Goal: Task Accomplishment & Management: Use online tool/utility

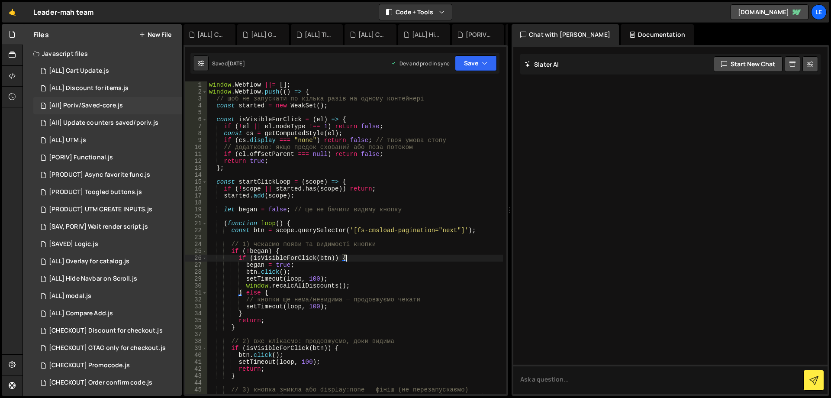
click at [124, 110] on div "1 [All] Poriv/Saved-core.js 0" at bounding box center [107, 105] width 148 height 17
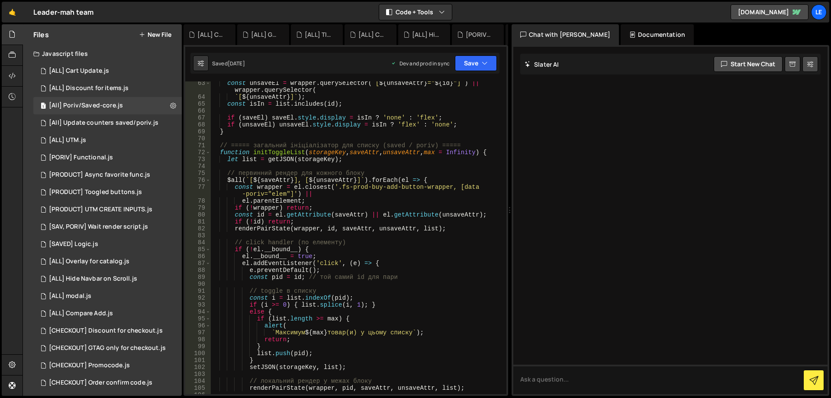
scroll to position [545, 0]
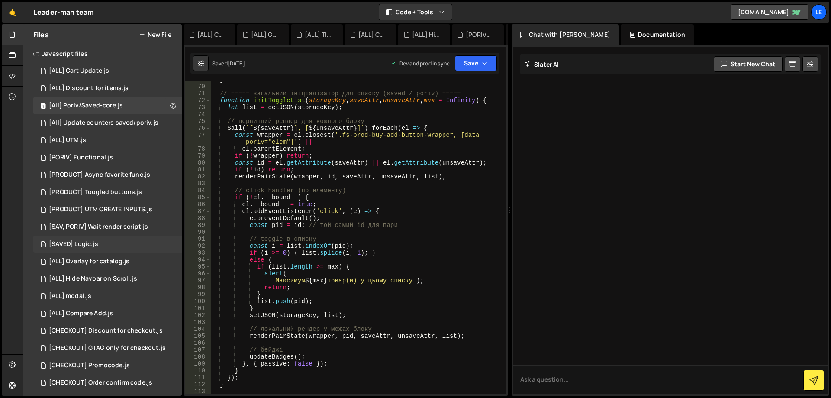
click at [118, 236] on div "1 [SAVED] Logic.js 0" at bounding box center [107, 244] width 148 height 17
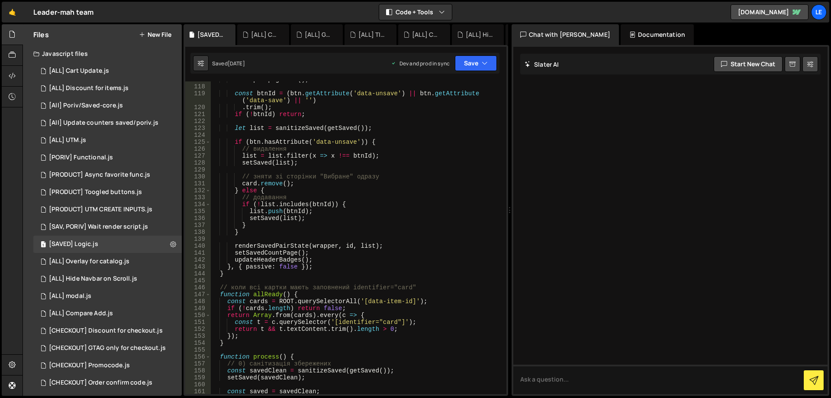
scroll to position [935, 0]
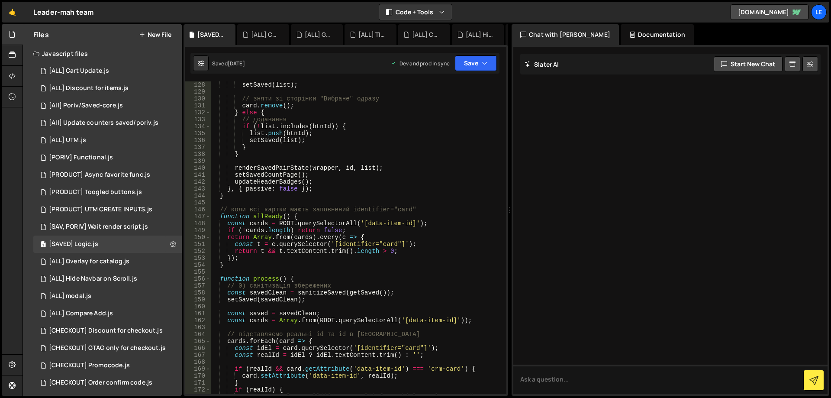
click at [441, 216] on div "setSaved ( list ) ; // зняти зі сторінки "Вибране" одразу card . remove ( ) ; }…" at bounding box center [357, 247] width 292 height 333
type textarea "});"
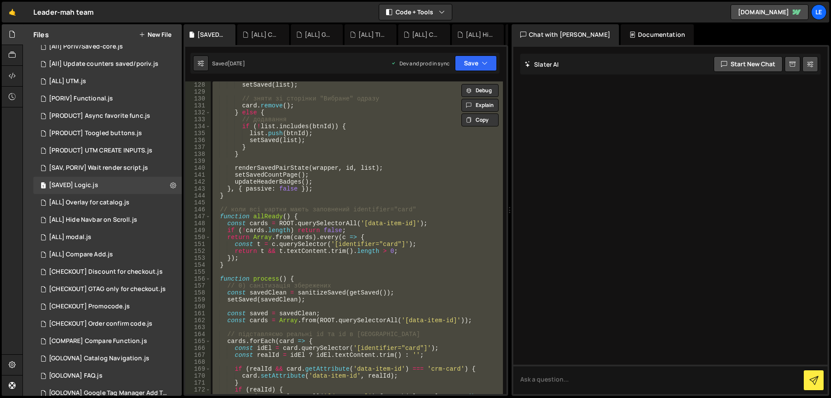
scroll to position [30, 0]
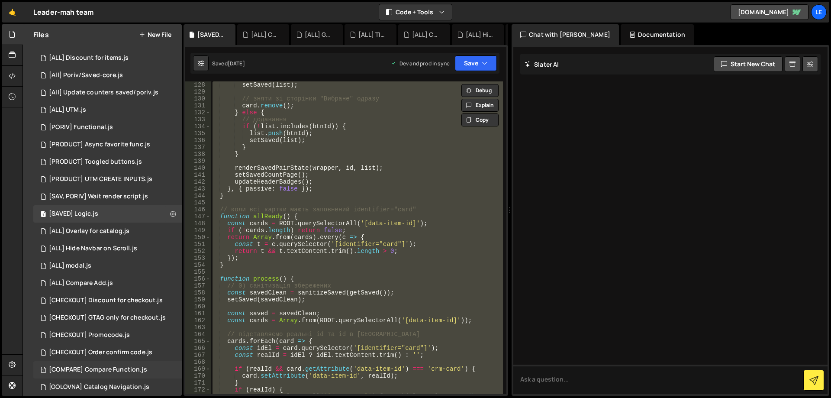
click at [111, 361] on div "1 [COMPARE] Compare Function.js 0" at bounding box center [107, 369] width 148 height 17
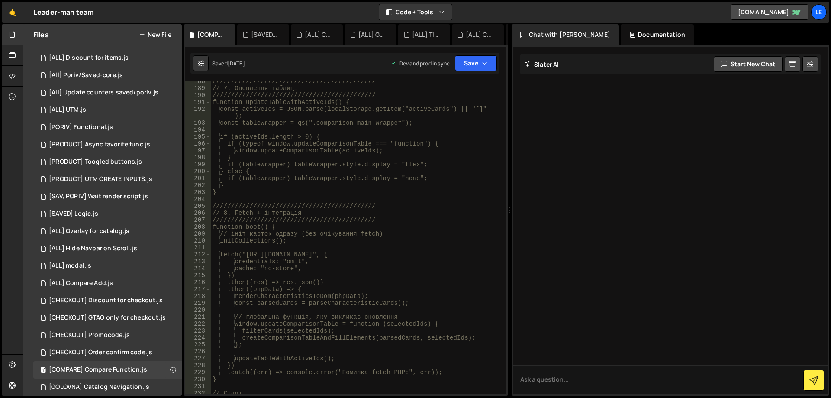
scroll to position [1429, 0]
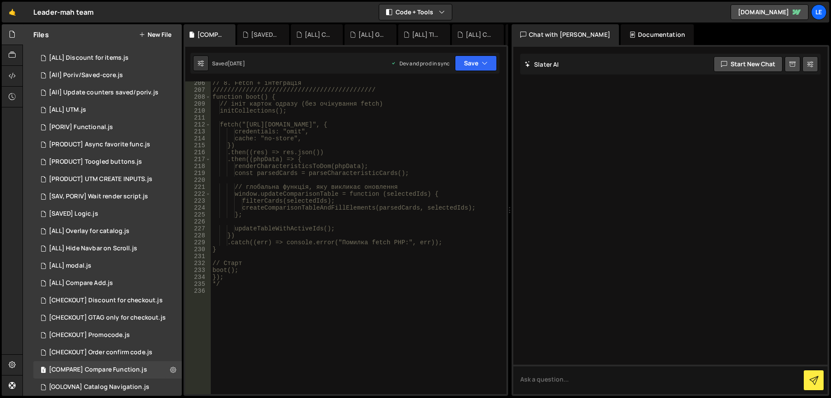
click at [305, 291] on div "// 8. Fetch + інтеграція //////////////////////////////////////////// function …" at bounding box center [357, 243] width 292 height 326
click at [294, 280] on div "// 8. Fetch + інтеграція //////////////////////////////////////////// function …" at bounding box center [357, 243] width 292 height 326
type textarea "});"
click at [297, 305] on div "// 8. Fetch + інтеграція //////////////////////////////////////////// function …" at bounding box center [357, 243] width 292 height 326
type textarea "*"
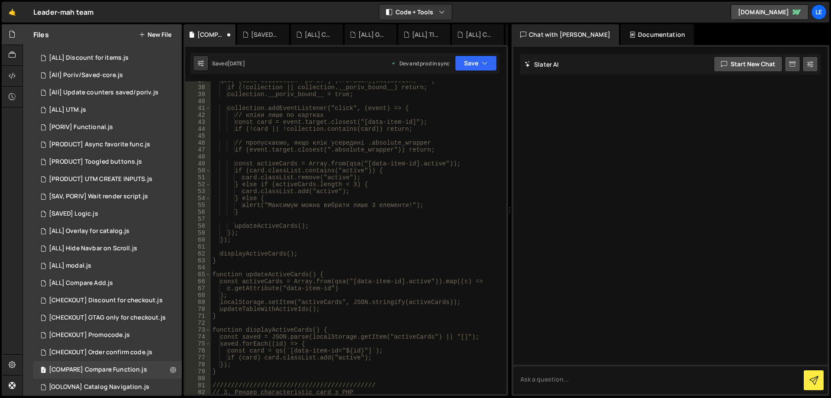
scroll to position [0, 0]
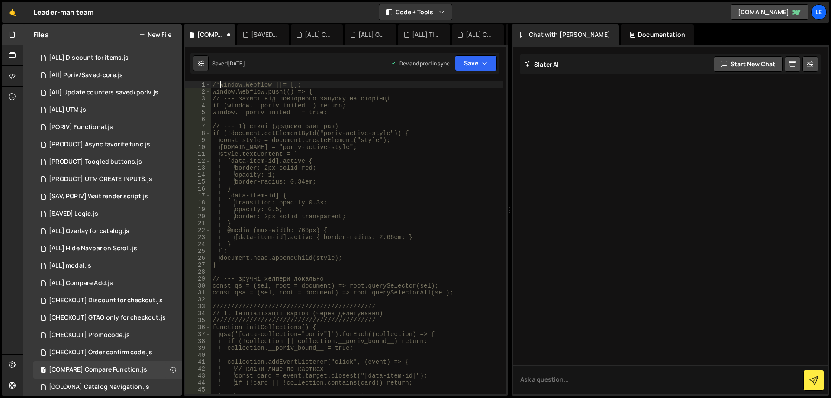
click at [219, 84] on div "/*window.Webflow ||= []; window.Webflow.push(() => { // --- захист від повторно…" at bounding box center [357, 244] width 292 height 326
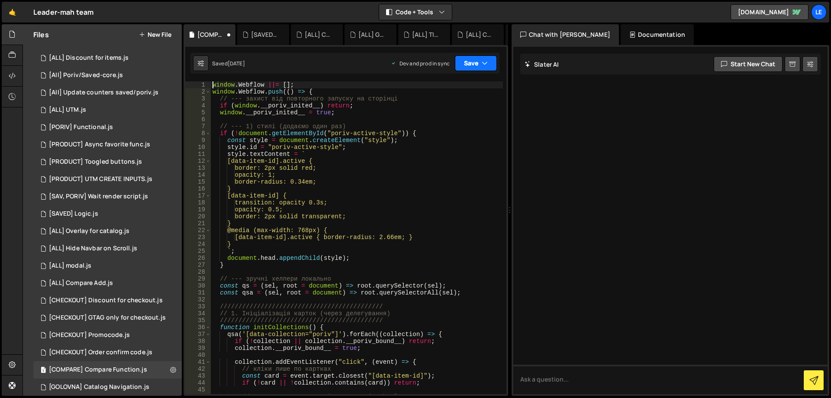
click at [474, 60] on button "Save" at bounding box center [476, 63] width 42 height 16
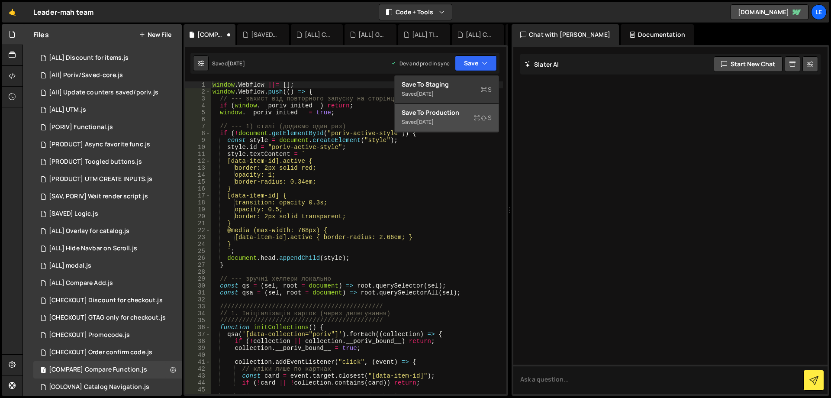
click at [464, 119] on div "Saved [DATE]" at bounding box center [447, 122] width 90 height 10
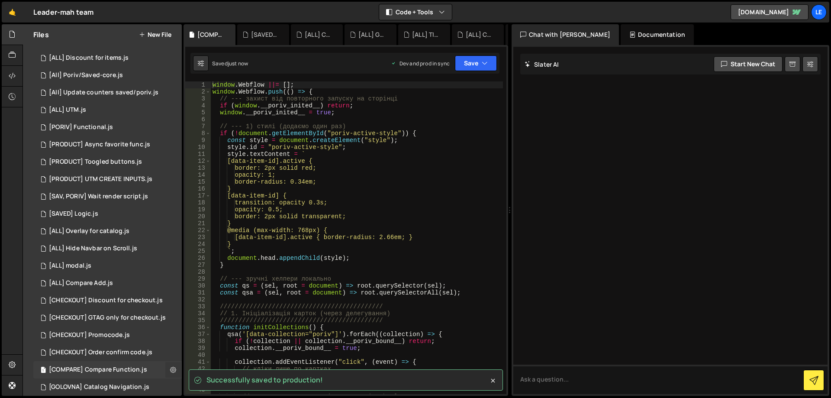
click at [170, 371] on icon at bounding box center [173, 369] width 6 height 8
click at [212, 348] on button "Edit File Settings" at bounding box center [226, 352] width 85 height 17
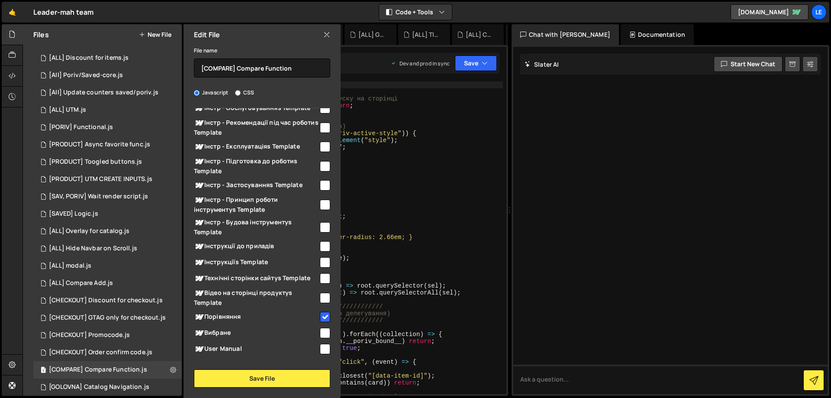
scroll to position [216, 0]
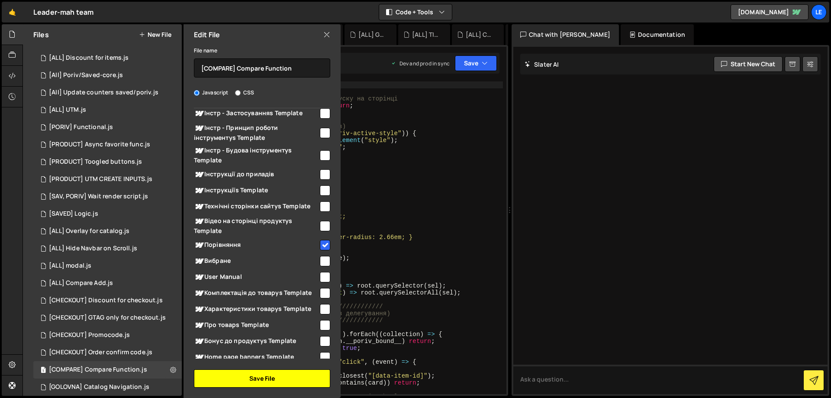
click at [286, 384] on button "Save File" at bounding box center [262, 378] width 136 height 18
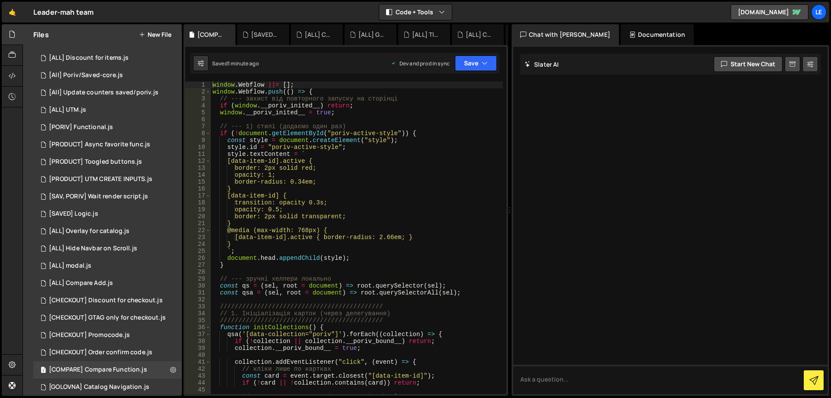
click at [395, 239] on div "window . Webflow ||= [ ] ; window . Webflow . push (( ) => { // --- захист від …" at bounding box center [357, 244] width 292 height 326
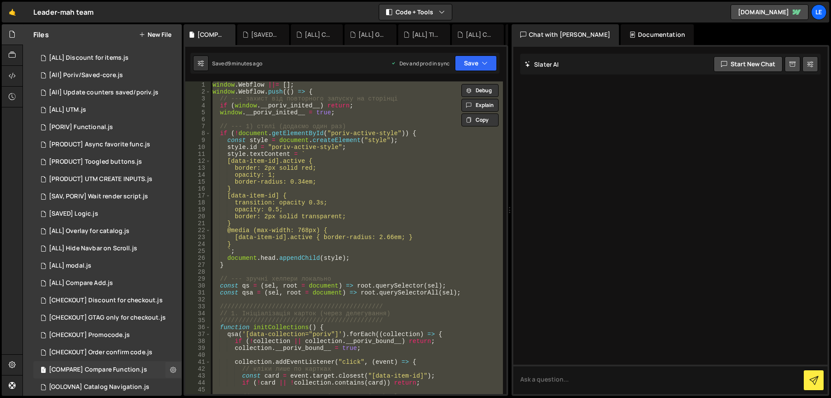
click at [125, 369] on div "[COMPARE] Compare Function.js" at bounding box center [98, 370] width 98 height 8
click at [358, 242] on div "window . Webflow ||= [ ] ; window . Webflow . push (( ) => { // --- захист від …" at bounding box center [357, 237] width 292 height 313
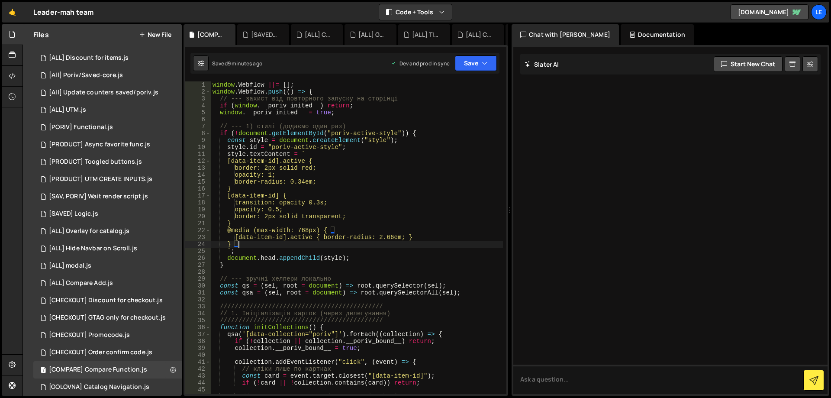
type textarea "});"
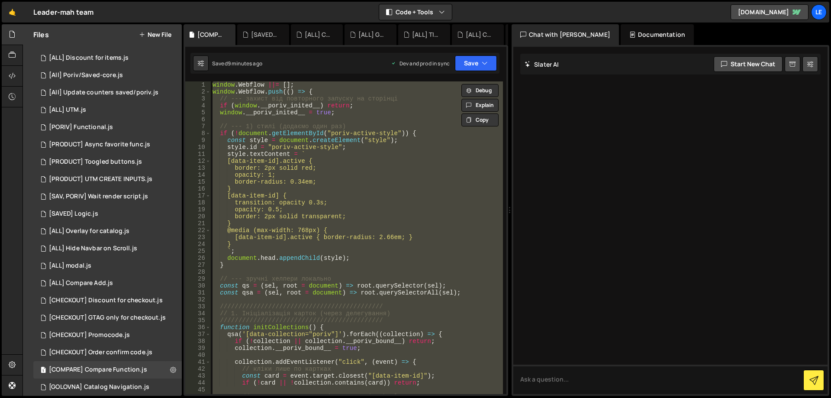
paste textarea
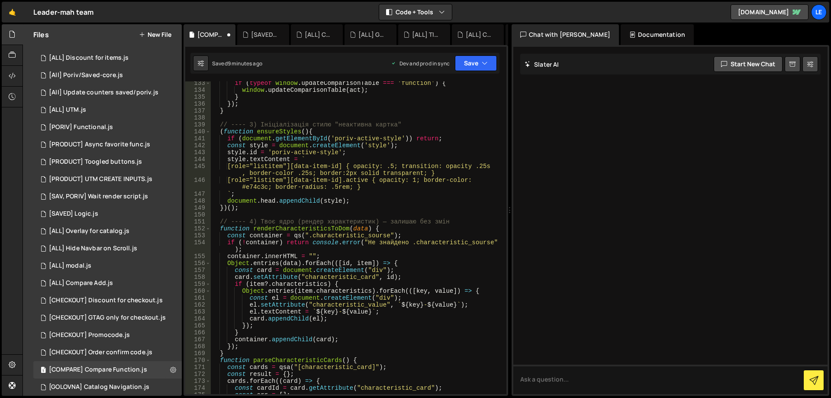
scroll to position [981, 0]
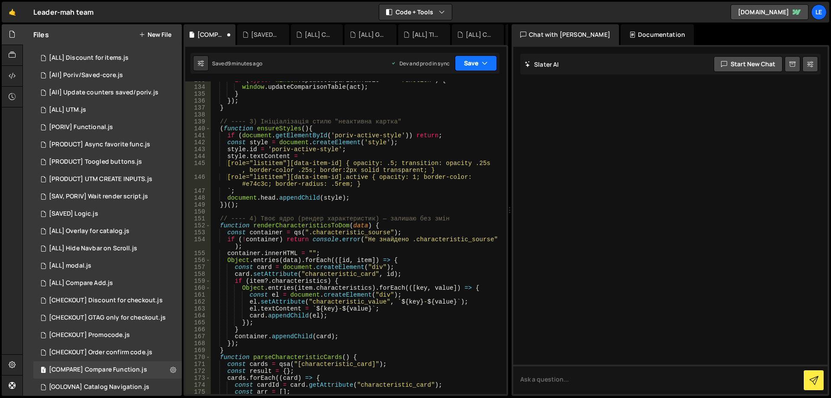
click at [484, 67] on icon "button" at bounding box center [485, 63] width 6 height 9
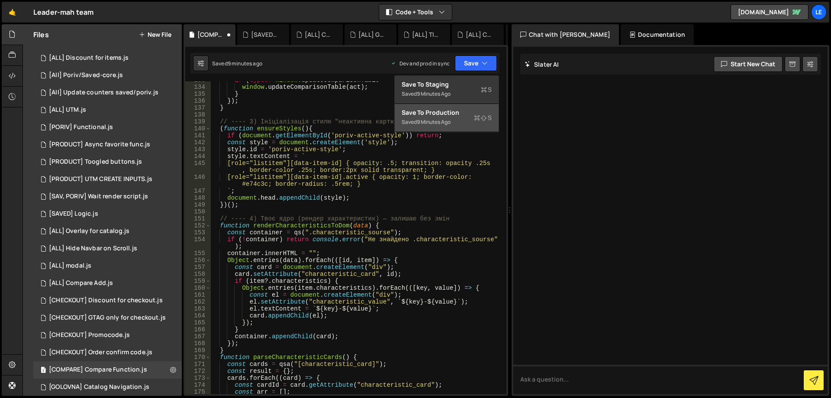
click at [472, 117] on div "Saved 9 minutes ago" at bounding box center [447, 122] width 90 height 10
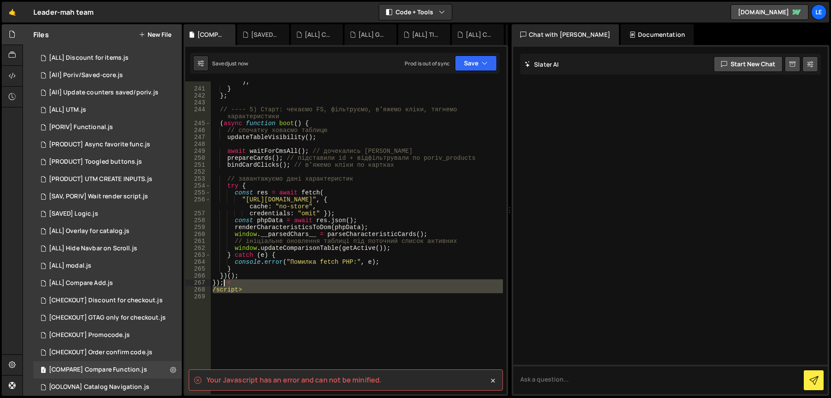
drag, startPoint x: 246, startPoint y: 294, endPoint x: 225, endPoint y: 285, distance: 22.9
click at [225, 285] on div "createComparisonTableAndFillElements ( window . __parsedChars__ , activeIds ) ;…" at bounding box center [357, 237] width 292 height 333
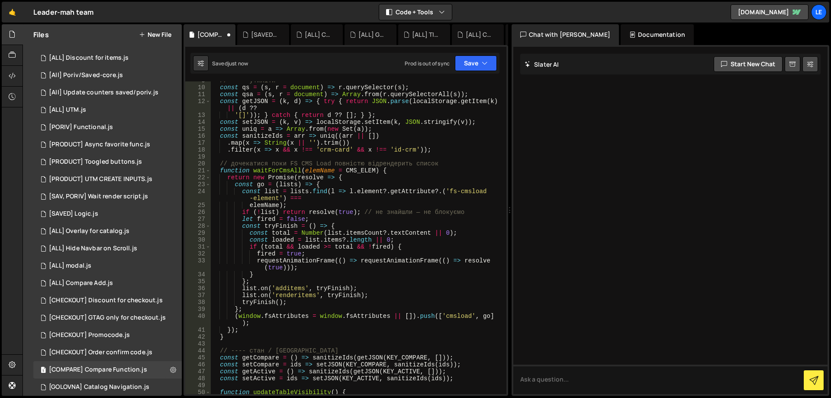
scroll to position [0, 0]
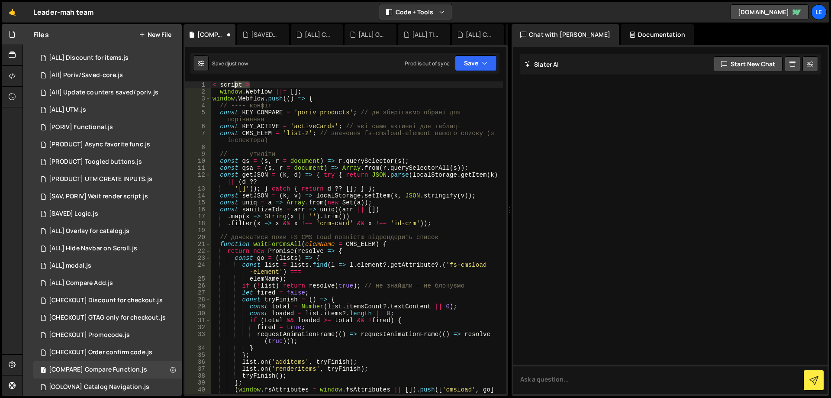
drag, startPoint x: 217, startPoint y: 84, endPoint x: 193, endPoint y: 84, distance: 24.2
click at [194, 84] on div "}); 1 2 3 4 5 6 7 8 9 10 11 12 13 14 15 16 17 18 19 20 21 22 23 24 25 26 27 28 …" at bounding box center [345, 237] width 321 height 313
type textarea "< script >"
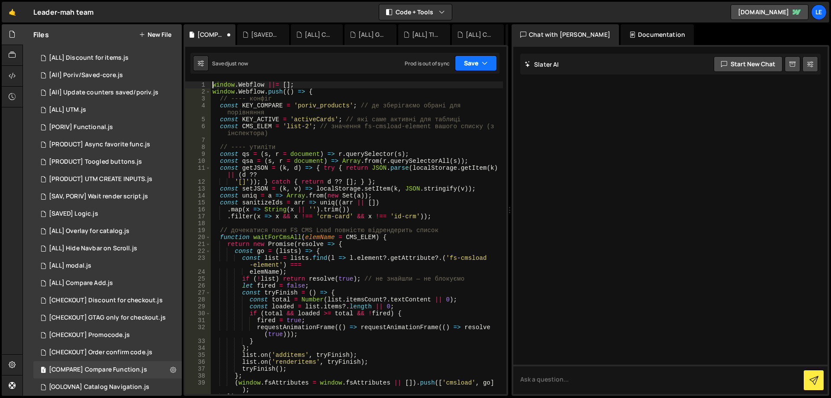
click at [471, 61] on button "Save" at bounding box center [476, 63] width 42 height 16
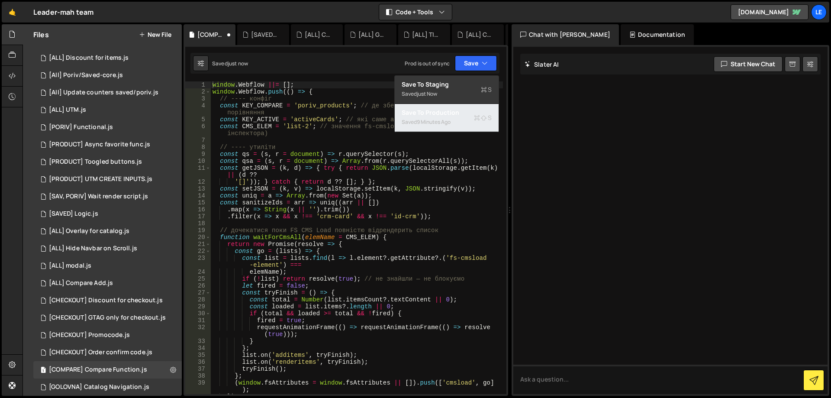
click at [459, 116] on div "Save to Production S" at bounding box center [447, 112] width 90 height 9
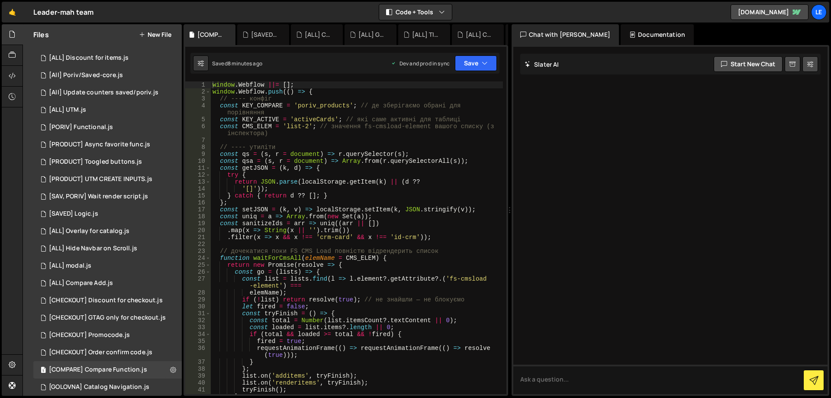
type textarea "'[]'));"
click at [407, 188] on div "window . Webflow ||= [ ] ; window . Webflow . push (( ) => { // ---- конфіг con…" at bounding box center [357, 247] width 292 height 333
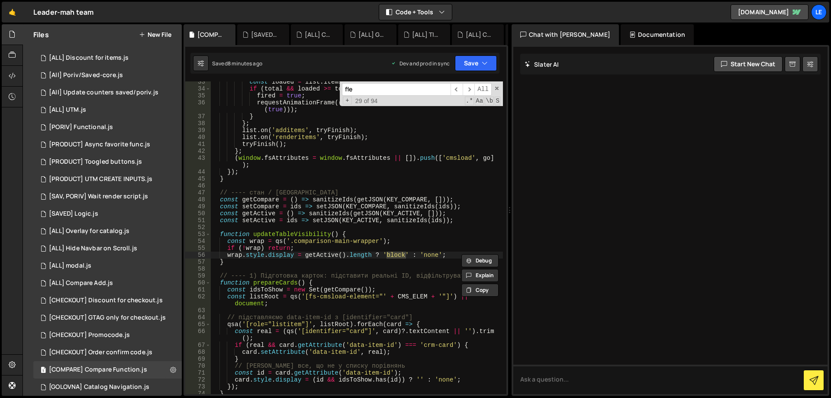
scroll to position [1735, 0]
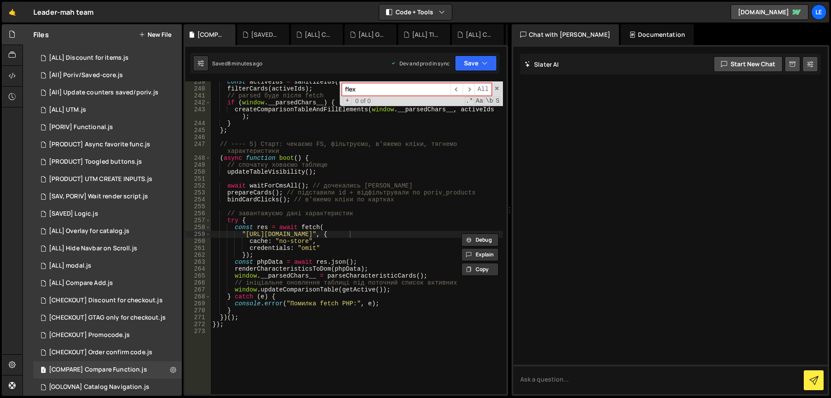
drag, startPoint x: 374, startPoint y: 90, endPoint x: 289, endPoint y: 91, distance: 84.9
click at [290, 91] on div "const activeIds = sanitizeIds ( selectedIds || getActive ( )) ; filterCards ( a…" at bounding box center [357, 237] width 292 height 313
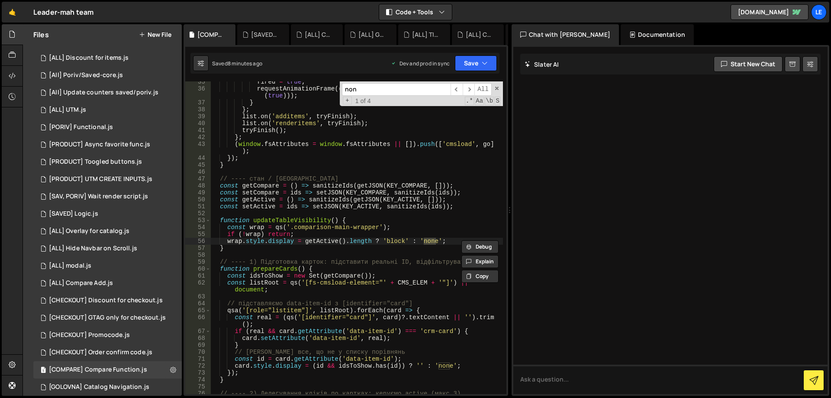
scroll to position [259, 0]
type input "none"
click at [472, 87] on span "​" at bounding box center [469, 89] width 12 height 13
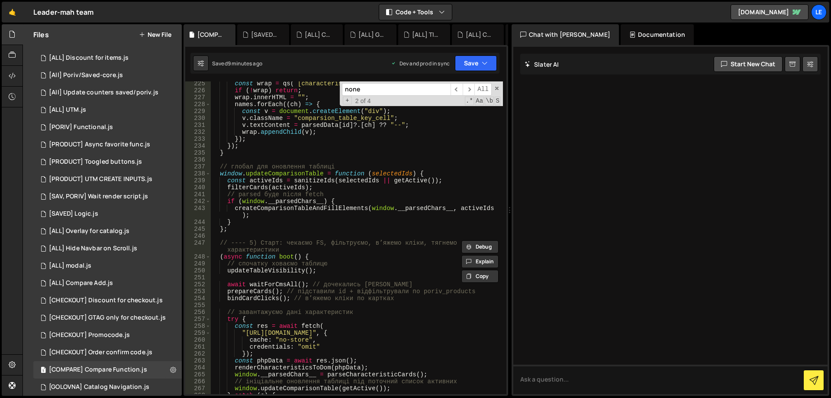
scroll to position [1714, 0]
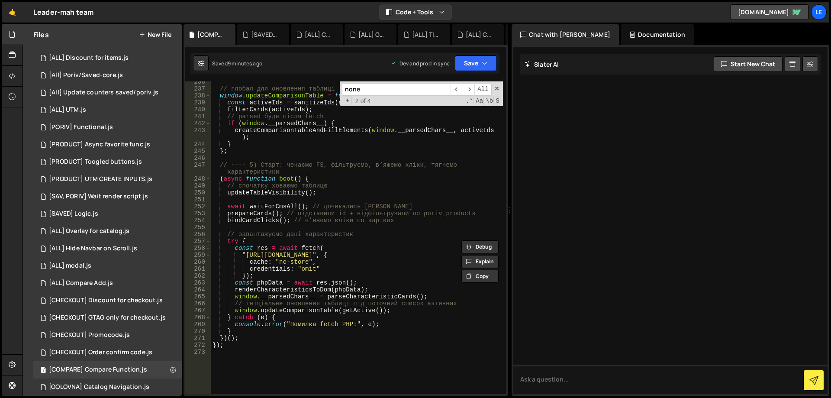
click at [323, 310] on div "// глобал для оновлення таблиці window . updateComparisonTable = function ( sel…" at bounding box center [357, 241] width 292 height 326
click at [308, 312] on div "// глобал для оновлення таблиці window . updateComparisonTable = function ( sel…" at bounding box center [357, 241] width 292 height 326
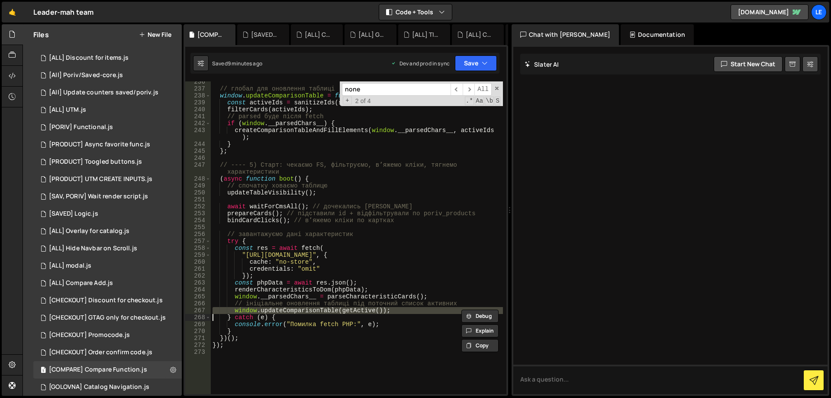
click at [308, 310] on div "// глобал для оновлення таблиці window . updateComparisonTable = function ( sel…" at bounding box center [357, 237] width 292 height 313
type textarea "window.updateComparisonTable(getActive());"
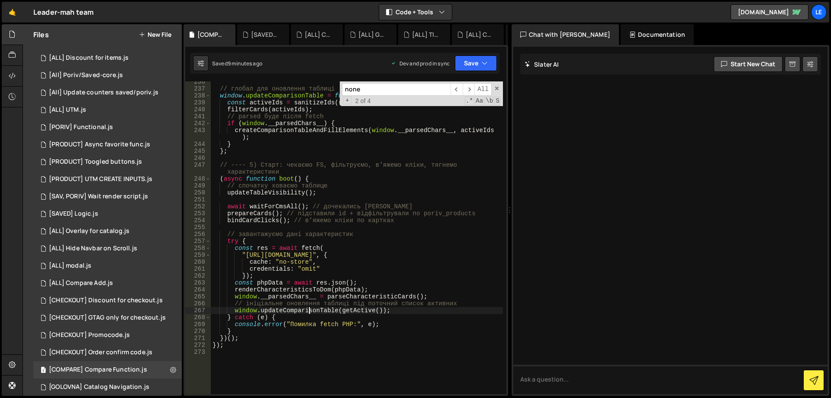
click at [308, 310] on div "// глобал для оновлення таблиці window . updateComparisonTable = function ( sel…" at bounding box center [357, 241] width 292 height 326
click at [405, 94] on input "none" at bounding box center [396, 89] width 109 height 13
paste input "updateComparisonTabl"
type input "updateComparisonTable"
click at [472, 88] on span "​" at bounding box center [469, 89] width 12 height 13
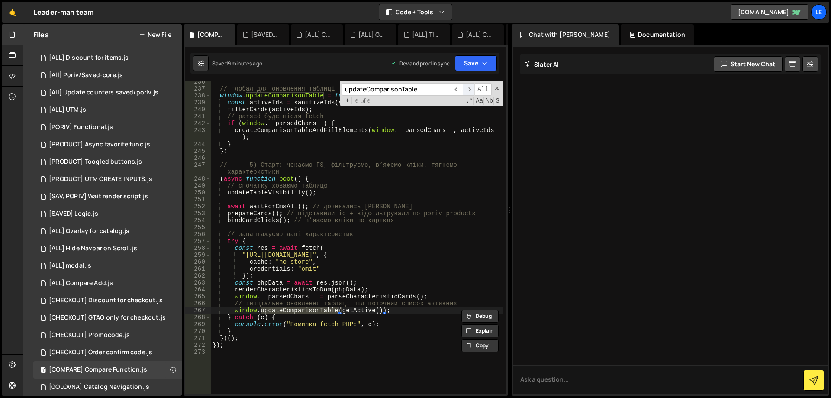
scroll to position [620, 0]
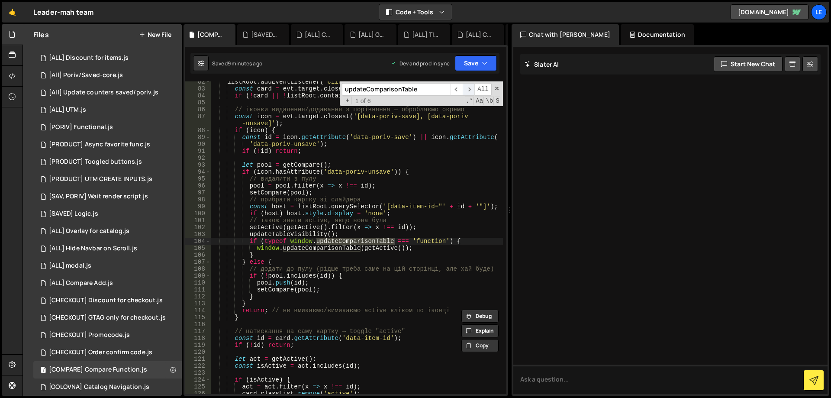
click at [472, 88] on span "​" at bounding box center [469, 89] width 12 height 13
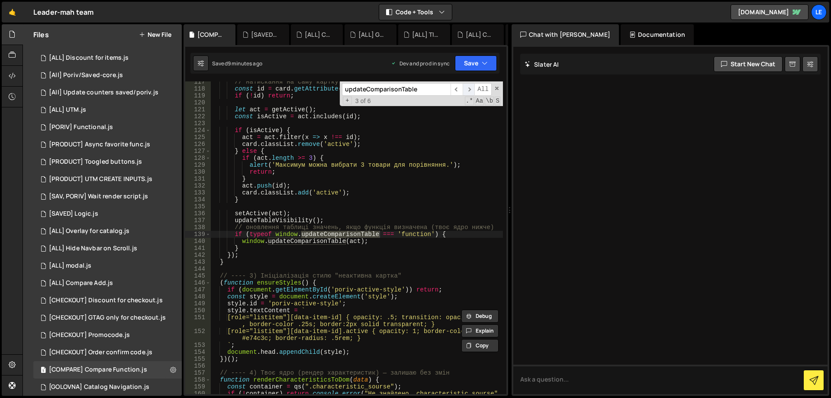
scroll to position [869, 0]
click at [472, 88] on span "​" at bounding box center [469, 89] width 12 height 13
click at [472, 89] on span "​" at bounding box center [469, 89] width 12 height 13
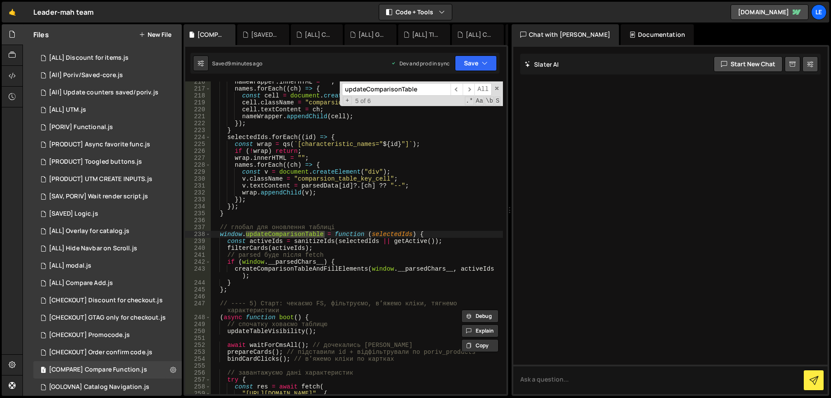
type textarea "createComparisonTableAndFillElements(window.__parsedChars__, activeIds);"
click at [300, 267] on div "nameWrapper . innerHTML = "" ; names . forEach (( ch ) => { const cell = docume…" at bounding box center [357, 241] width 292 height 326
click at [301, 267] on div "nameWrapper . innerHTML = "" ; names . forEach (( ch ) => { const cell = docume…" at bounding box center [357, 241] width 292 height 326
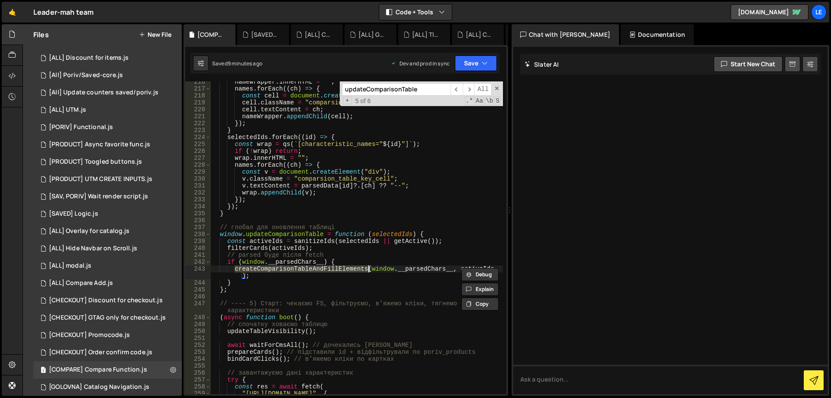
click at [425, 90] on input "updateComparisonTable" at bounding box center [396, 89] width 109 height 13
paste input "createComparisonTableAndFillElements"
type input "createComparisonTableAndFillElements"
click at [472, 87] on span "​" at bounding box center [469, 89] width 12 height 13
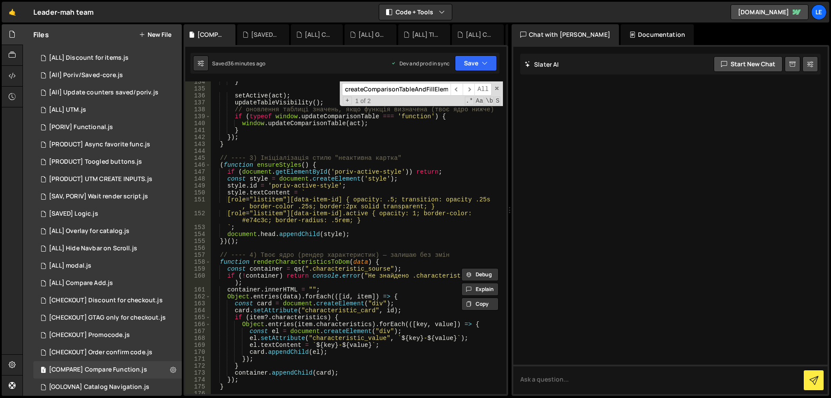
scroll to position [987, 0]
click at [496, 90] on span at bounding box center [497, 88] width 6 height 6
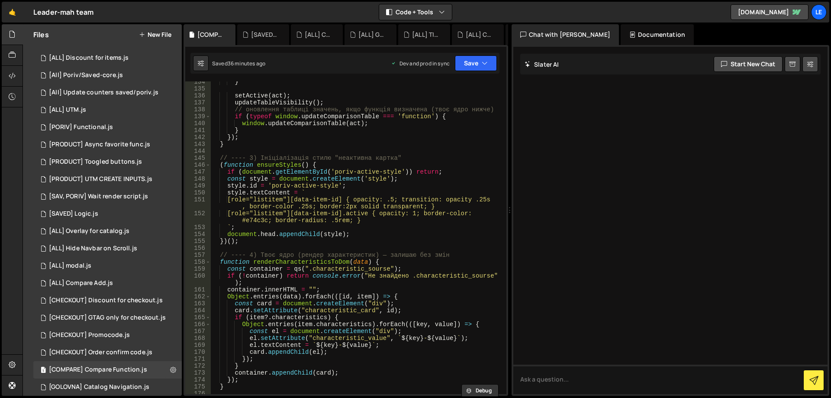
scroll to position [0, 0]
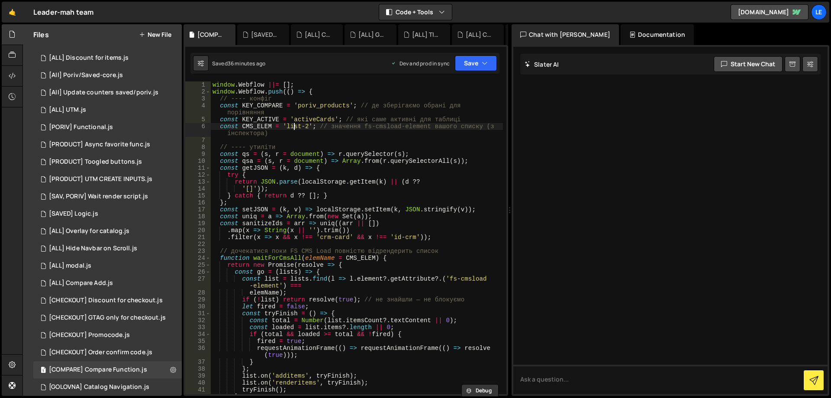
click at [294, 126] on div "window . Webflow ||= [ ] ; window . Webflow . push (( ) => { // ---- конфіг con…" at bounding box center [357, 247] width 292 height 333
click at [369, 127] on div "window . Webflow ||= [ ] ; window . Webflow . push (( ) => { // ---- конфіг con…" at bounding box center [357, 247] width 292 height 333
drag, startPoint x: 369, startPoint y: 127, endPoint x: 412, endPoint y: 129, distance: 42.9
click at [412, 129] on div "window . Webflow ||= [ ] ; window . Webflow . push (( ) => { // ---- конфіг con…" at bounding box center [357, 247] width 292 height 333
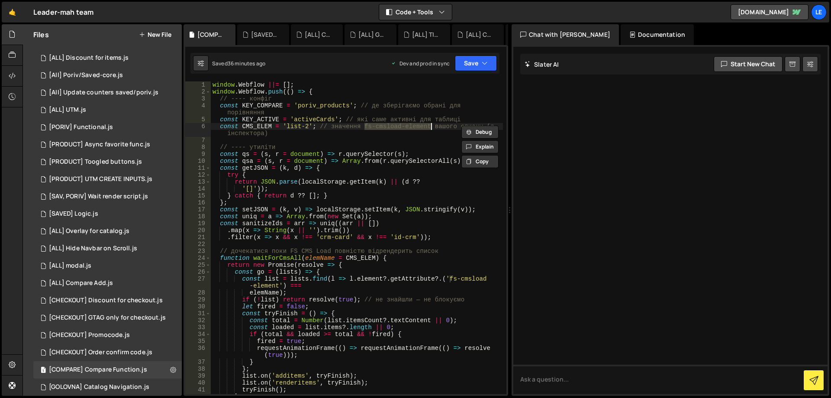
click at [294, 130] on div "window . Webflow ||= [ ] ; window . Webflow . push (( ) => { // ---- конфіг con…" at bounding box center [357, 247] width 292 height 333
drag, startPoint x: 294, startPoint y: 130, endPoint x: 298, endPoint y: 130, distance: 4.4
click at [298, 130] on div "window . Webflow ||= [ ] ; window . Webflow . push (( ) => { // ---- конфіг con…" at bounding box center [357, 247] width 292 height 333
click at [308, 126] on div "window . Webflow ||= [ ] ; window . Webflow . push (( ) => { // ---- конфіг con…" at bounding box center [357, 247] width 292 height 333
drag, startPoint x: 308, startPoint y: 126, endPoint x: 286, endPoint y: 136, distance: 24.4
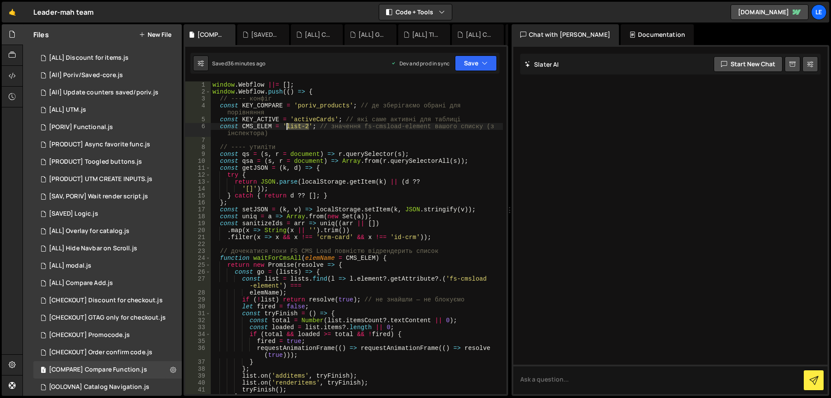
click at [297, 126] on div "window . Webflow ||= [ ] ; window . Webflow . push (( ) => { // ---- конфіг con…" at bounding box center [357, 247] width 292 height 333
click at [403, 157] on div "window . Webflow ||= [ ] ; window . Webflow . push (( ) => { // ---- конфіг con…" at bounding box center [357, 247] width 292 height 333
click at [364, 121] on div "window . Webflow ||= [ ] ; window . Webflow . push (( ) => { // ---- конфіг con…" at bounding box center [357, 247] width 292 height 333
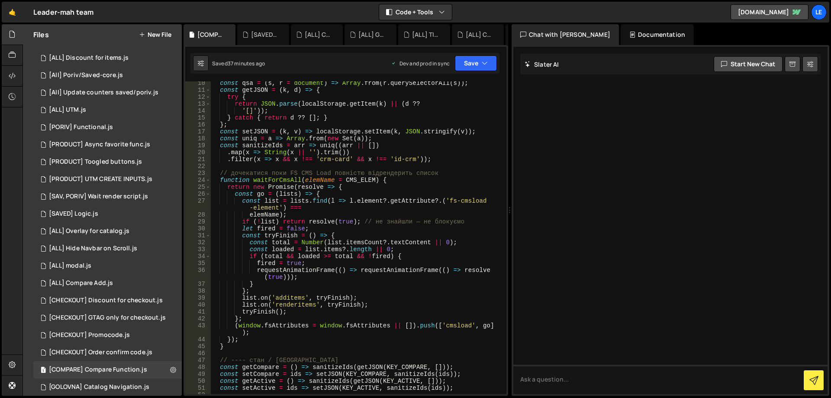
scroll to position [78, 0]
click at [274, 214] on div "const qsa = ( s , r = document ) => Array . from ( r . querySelectorAll ( s )) …" at bounding box center [357, 243] width 292 height 326
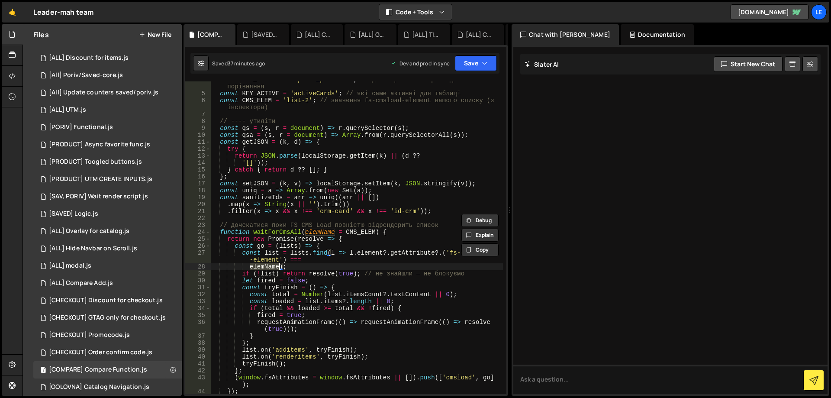
scroll to position [0, 0]
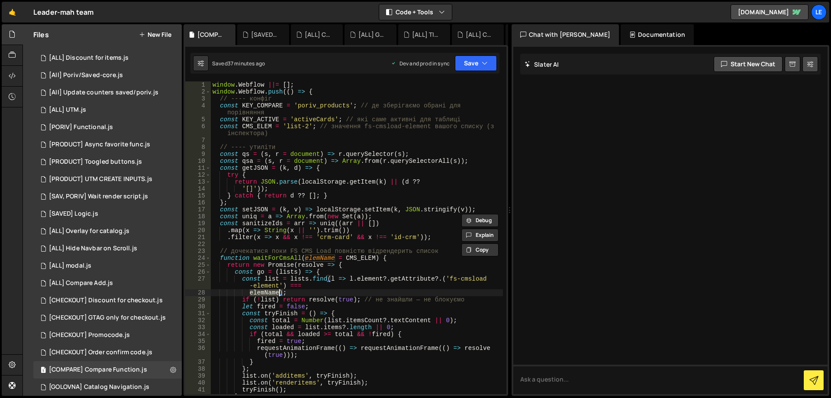
click at [358, 259] on div "window . Webflow ||= [ ] ; window . Webflow . push (( ) => { // ---- конфіг con…" at bounding box center [357, 247] width 292 height 333
type textarea "function waitForCmsAll(elemName = CMS_ELEM) {"
click at [358, 259] on div "window . Webflow ||= [ ] ; window . Webflow . push (( ) => { // ---- конфіг con…" at bounding box center [357, 247] width 292 height 333
click at [323, 258] on div "window . Webflow ||= [ ] ; window . Webflow . push (( ) => { // ---- конфіг con…" at bounding box center [357, 247] width 292 height 333
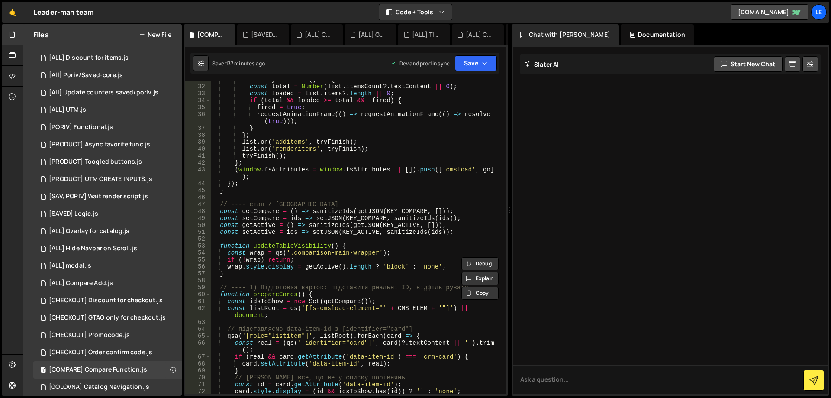
scroll to position [286, 0]
